Goal: Information Seeking & Learning: Learn about a topic

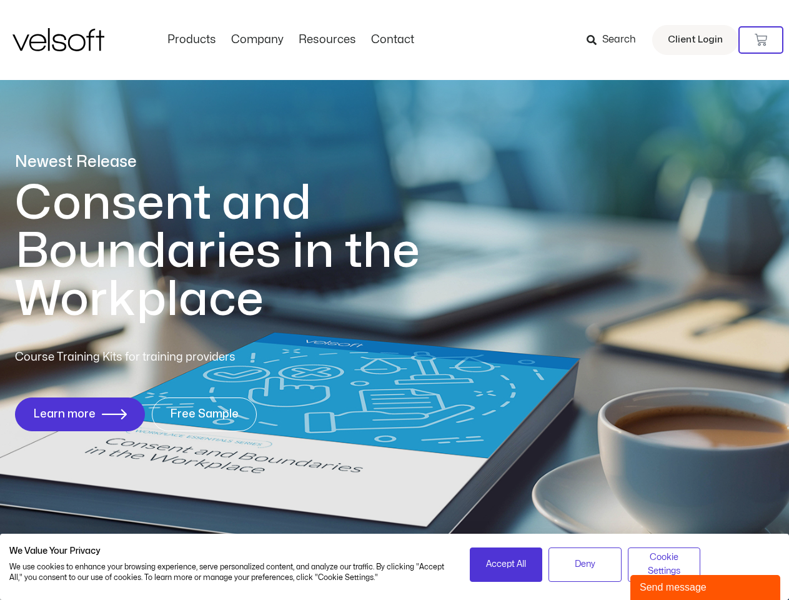
click at [394, 300] on h1 "Consent and Boundaries in the Workplace" at bounding box center [243, 251] width 456 height 144
click at [761, 40] on icon at bounding box center [761, 40] width 12 height 12
click at [506, 564] on span "Accept All" at bounding box center [506, 564] width 40 height 14
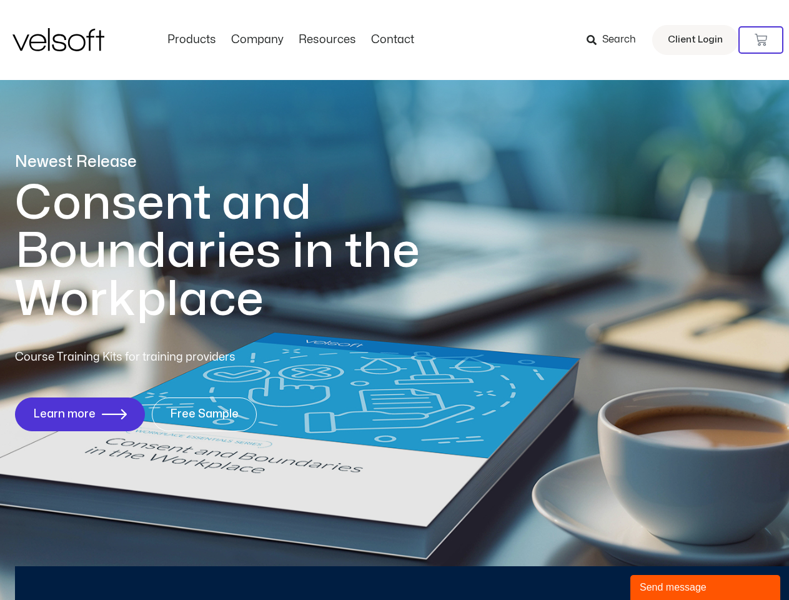
click at [585, 564] on div "Newest Release Consent and Boundaries in the Workplace Course Training Kits for…" at bounding box center [394, 298] width 789 height 607
click at [664, 564] on div "Newest Release Consent and Boundaries in the Workplace Course Training Kits for…" at bounding box center [394, 298] width 789 height 607
click at [705, 587] on div "Send message" at bounding box center [705, 587] width 131 height 15
